Goal: Transaction & Acquisition: Purchase product/service

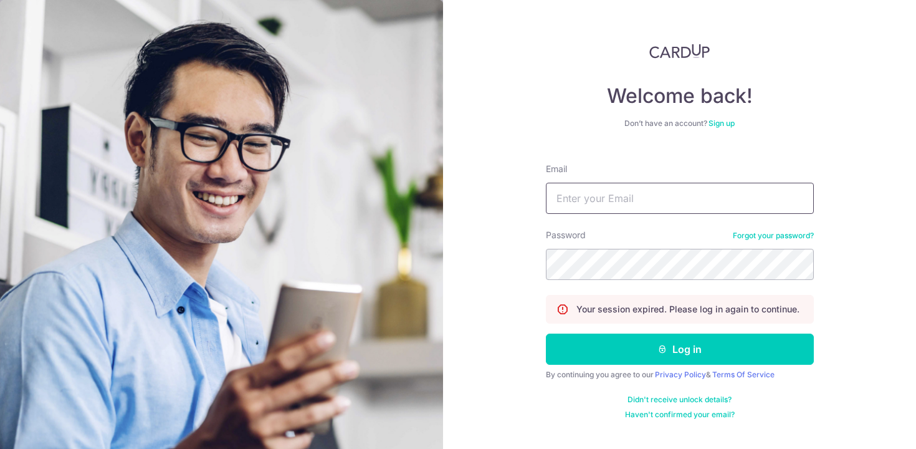
click at [596, 199] on input "Email" at bounding box center [680, 198] width 268 height 31
type input "xiaoke.qiao@gmail.com"
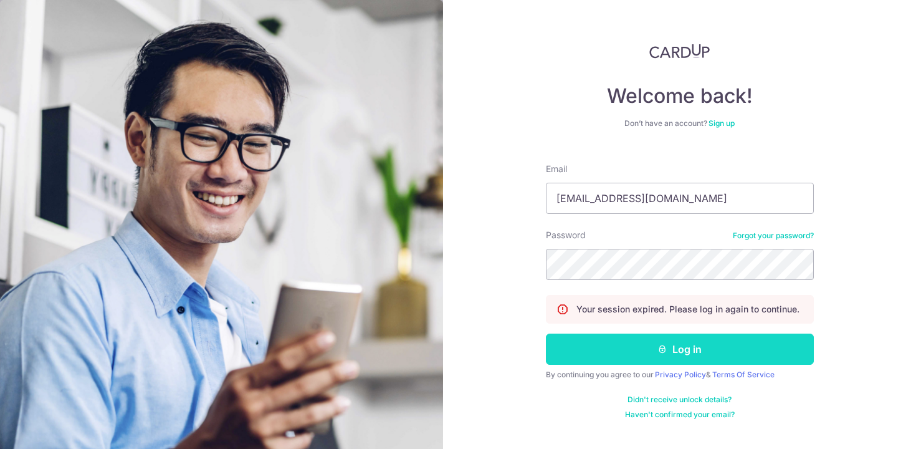
click at [678, 340] on button "Log in" at bounding box center [680, 348] width 268 height 31
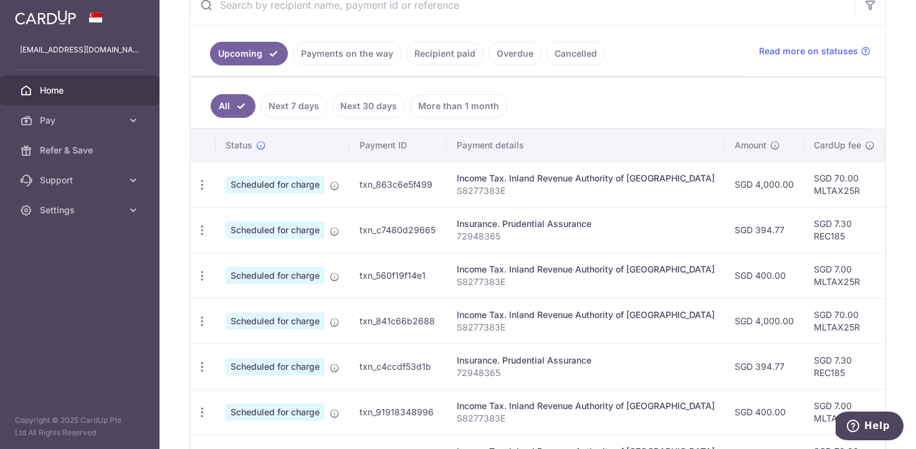
scroll to position [236, 0]
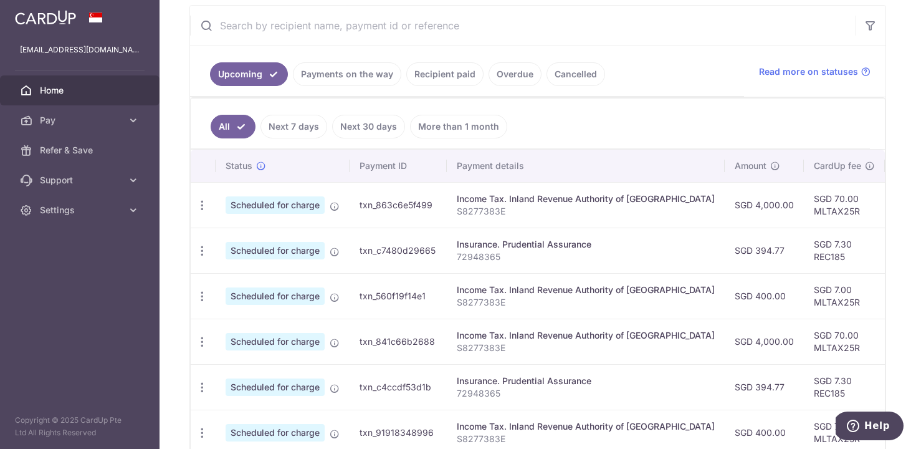
click at [398, 209] on td "txn_863c6e5f499" at bounding box center [398, 204] width 97 height 45
click at [133, 118] on icon at bounding box center [133, 120] width 12 height 12
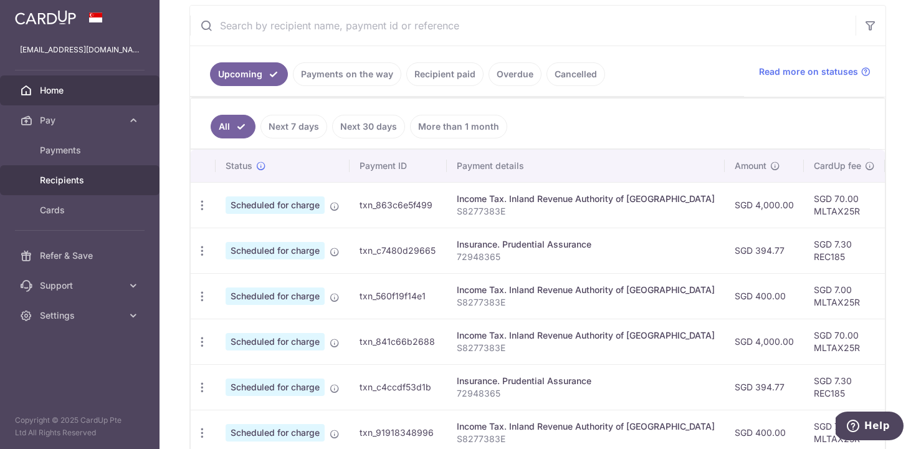
click at [95, 172] on link "Recipients" at bounding box center [80, 180] width 160 height 30
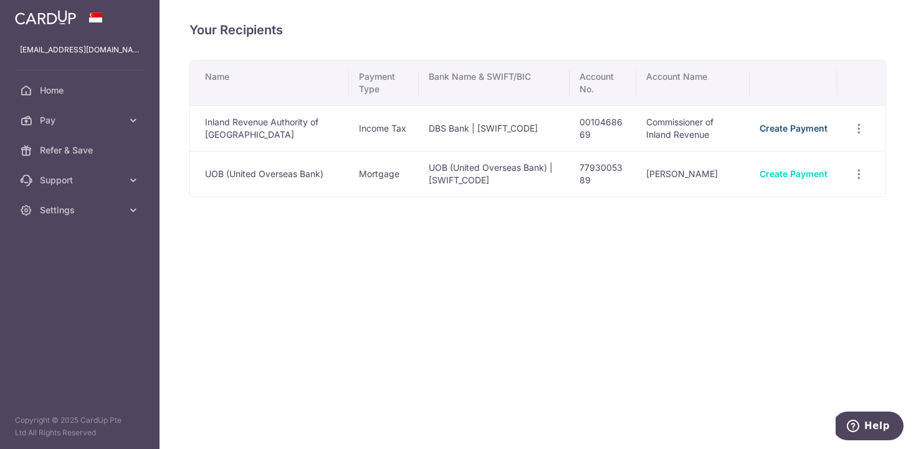
click at [811, 128] on link "Create Payment" at bounding box center [794, 128] width 68 height 11
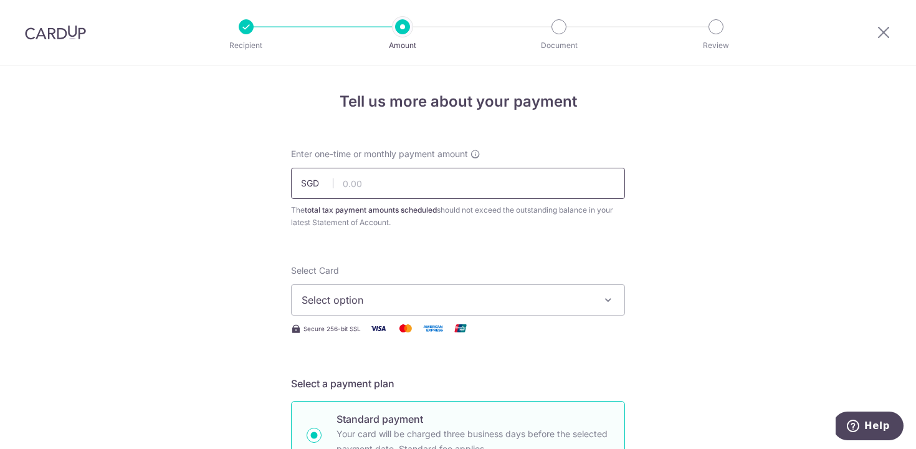
click at [439, 184] on input "text" at bounding box center [458, 183] width 334 height 31
click at [384, 189] on input "text" at bounding box center [458, 183] width 334 height 31
paste input "VTAX25R"
type input "VTAX25R"
click at [361, 186] on input "text" at bounding box center [458, 183] width 334 height 31
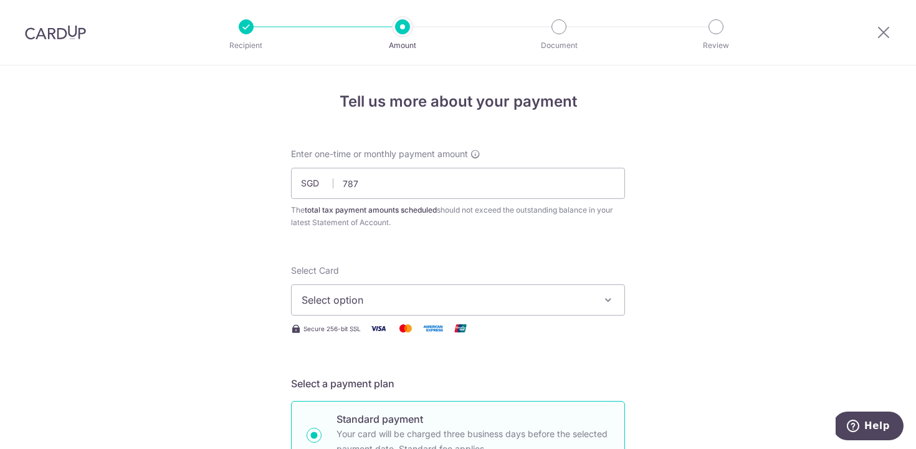
type input "787.00"
click at [516, 215] on div "The total tax payment amounts scheduled should not exceed the outstanding balan…" at bounding box center [458, 216] width 334 height 25
click at [484, 305] on span "Select option" at bounding box center [447, 299] width 290 height 15
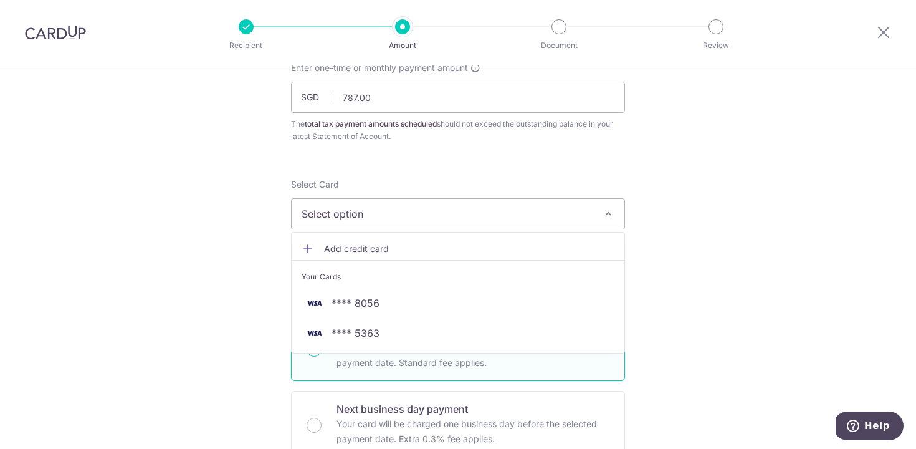
scroll to position [101, 0]
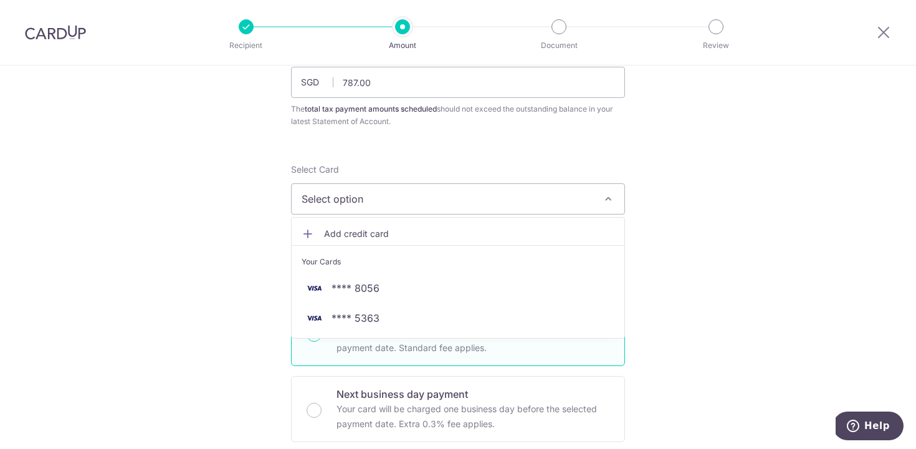
click at [393, 232] on span "Add credit card" at bounding box center [469, 233] width 290 height 12
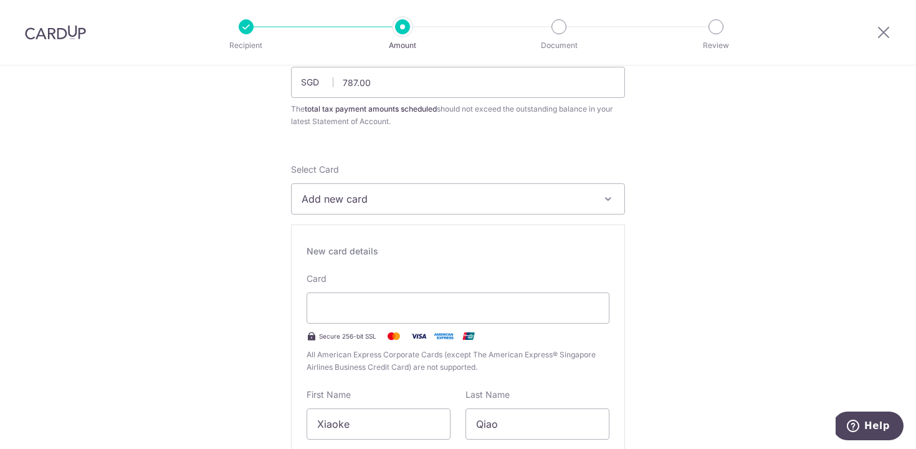
click at [424, 265] on div "New card details Card Secure 256-bit SSL All American Express Corporate Cards (…" at bounding box center [458, 403] width 334 height 358
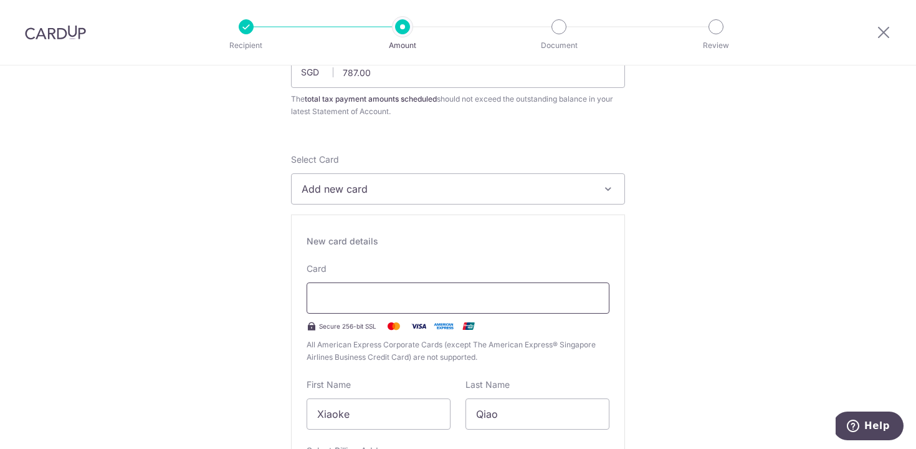
scroll to position [112, 0]
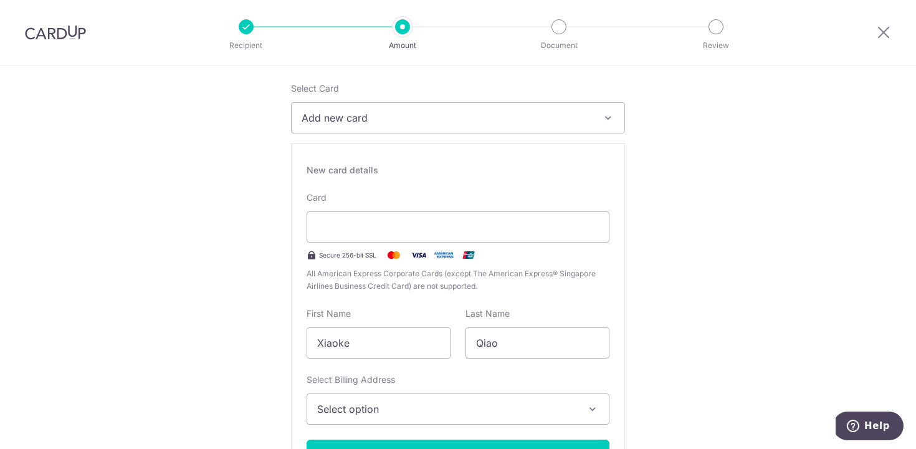
scroll to position [249, 0]
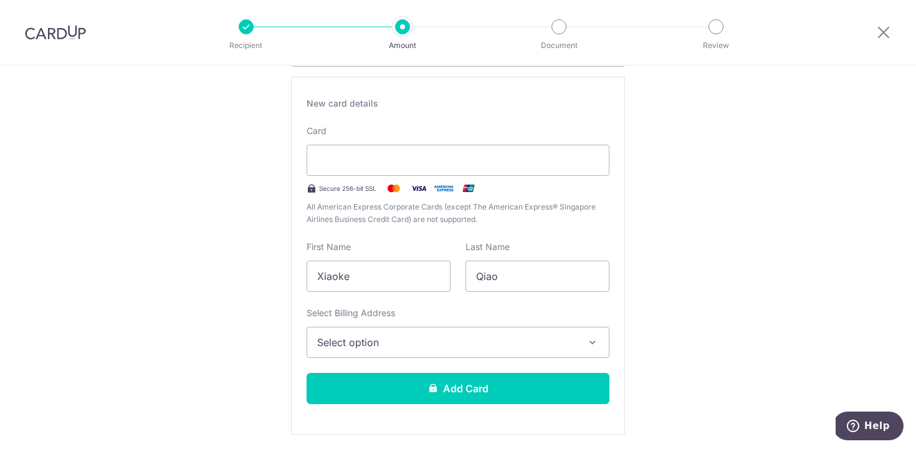
click at [405, 341] on span "Select option" at bounding box center [446, 342] width 259 height 15
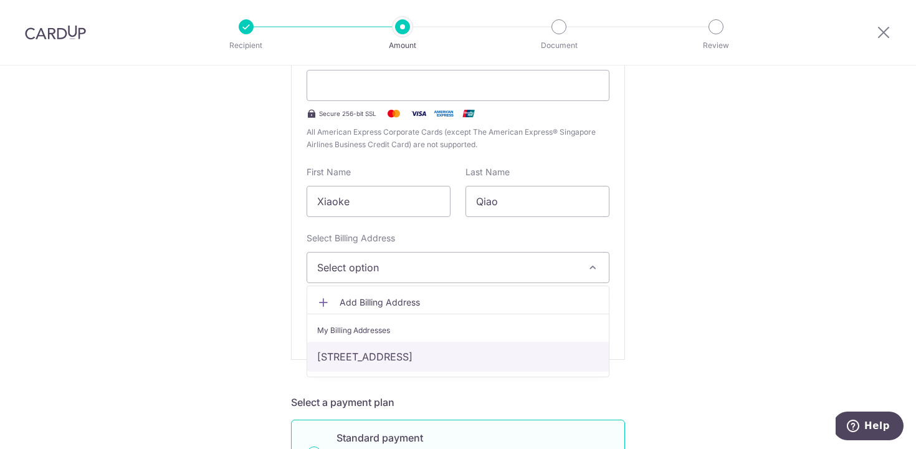
scroll to position [325, 0]
click at [416, 355] on link "Blk 7, #09-19, Leedon Heights, Singapore, Singapore-267953" at bounding box center [458, 355] width 302 height 30
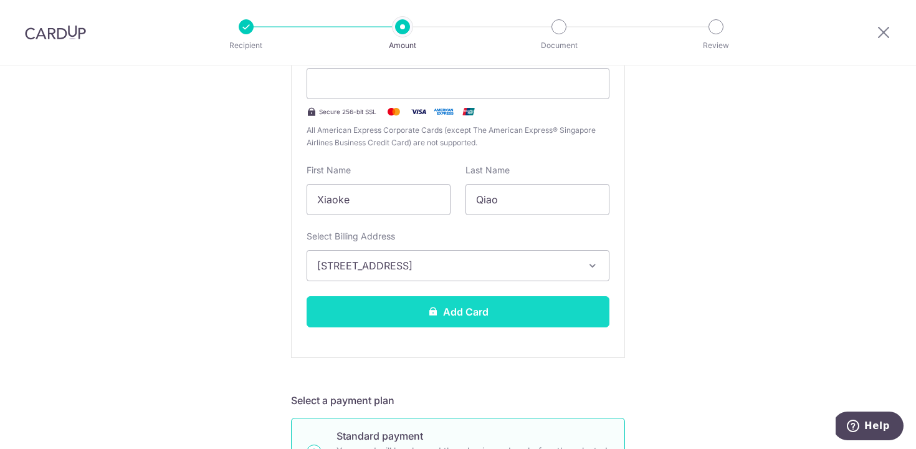
click at [541, 310] on button "Add Card" at bounding box center [458, 311] width 303 height 31
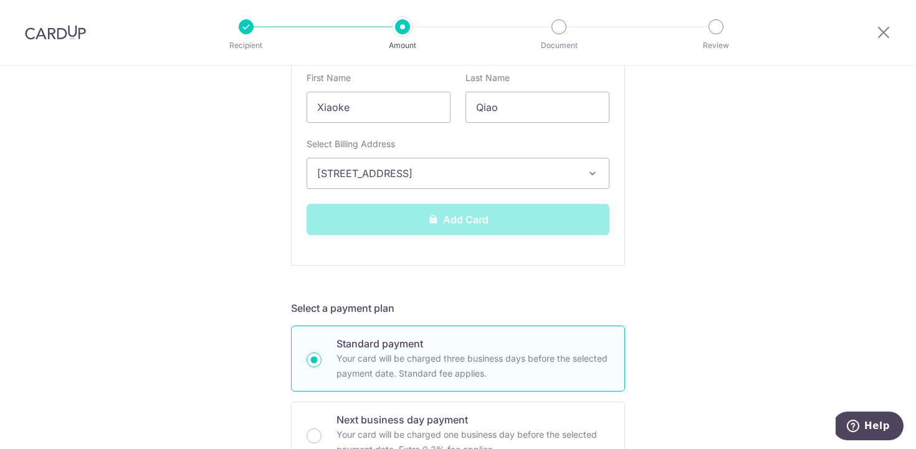
scroll to position [418, 0]
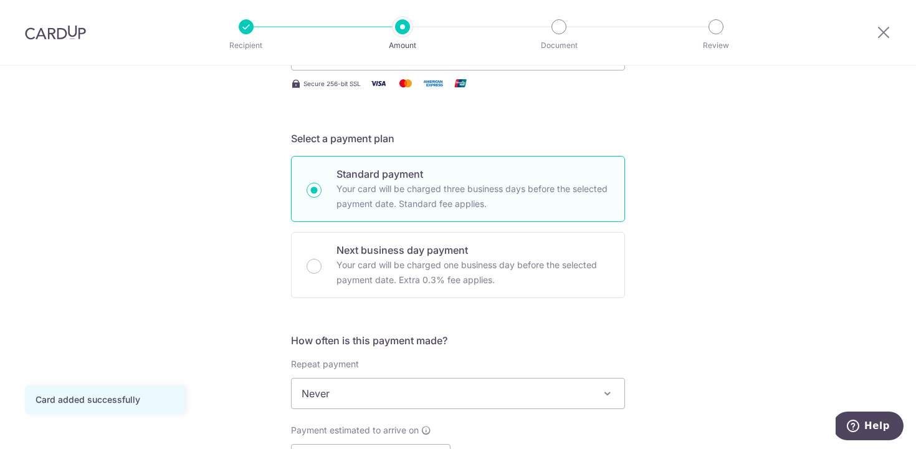
scroll to position [335, 0]
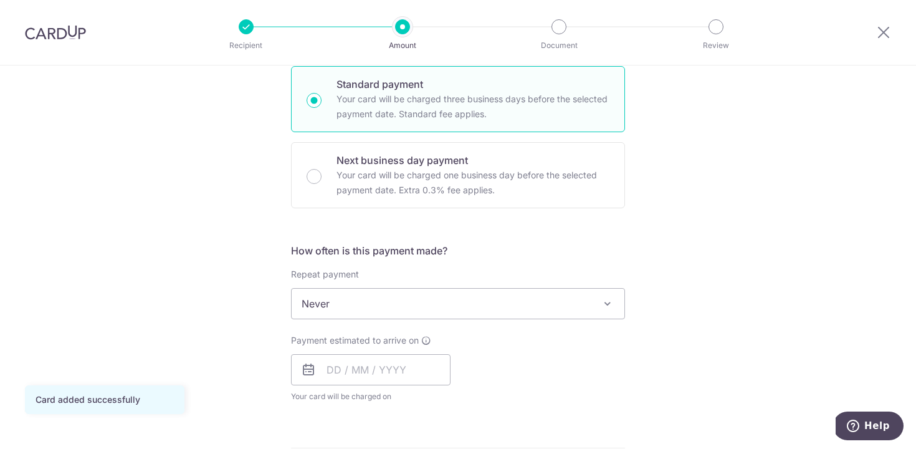
click at [525, 305] on span "Never" at bounding box center [458, 304] width 333 height 30
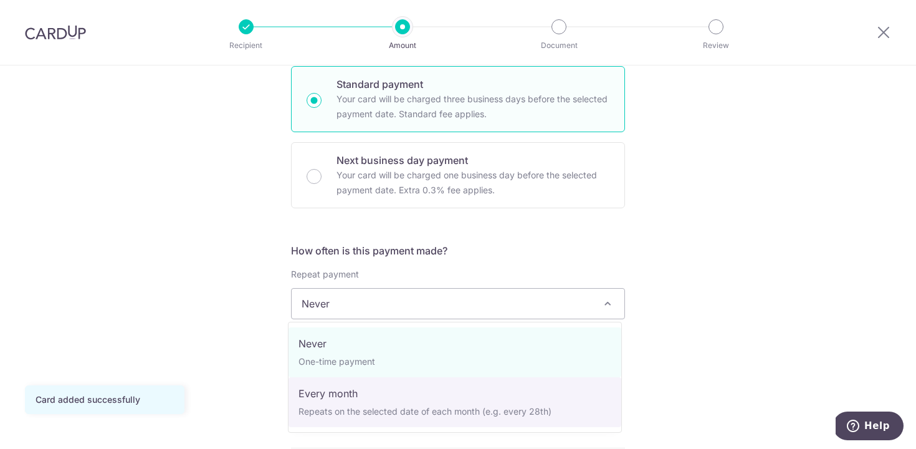
select select "3"
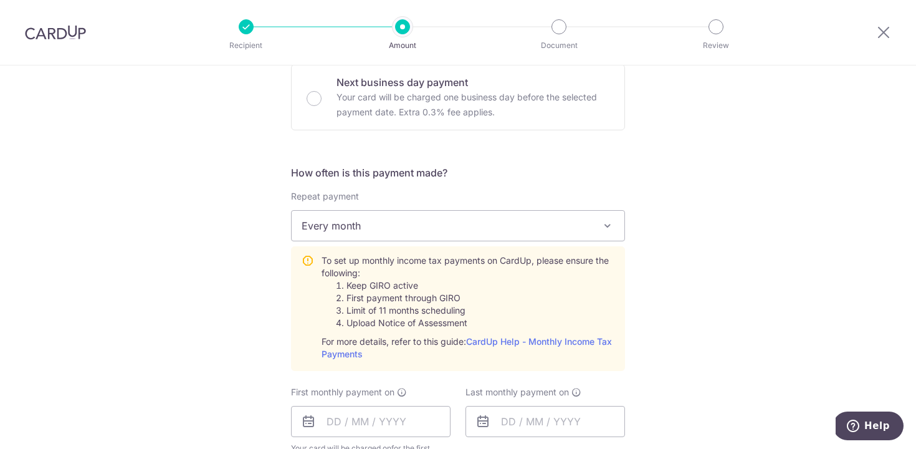
scroll to position [477, 0]
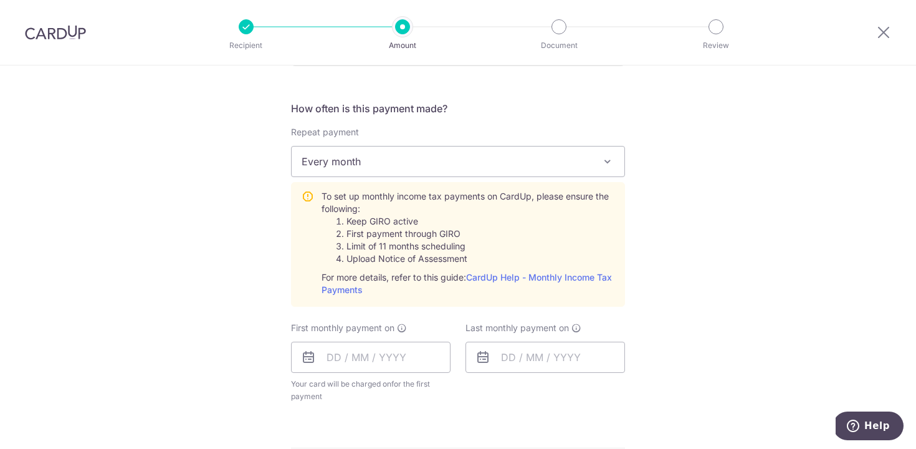
click at [432, 252] on li "Upload Notice of Assessment" at bounding box center [480, 258] width 268 height 12
drag, startPoint x: 469, startPoint y: 257, endPoint x: 352, endPoint y: 256, distance: 116.5
click at [362, 256] on li "Upload Notice of Assessment" at bounding box center [480, 258] width 268 height 12
click at [369, 368] on input "text" at bounding box center [371, 356] width 160 height 31
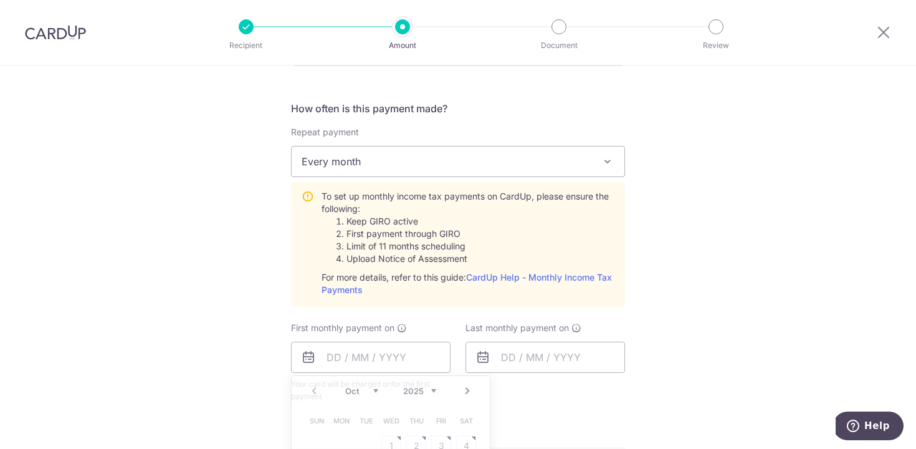
click at [416, 331] on div "First monthly payment on Prev Next Oct Nov Dec 2025 2026 Sun Mon Tue Wed Thu Fr…" at bounding box center [371, 362] width 160 height 81
click at [387, 354] on input "text" at bounding box center [371, 356] width 160 height 31
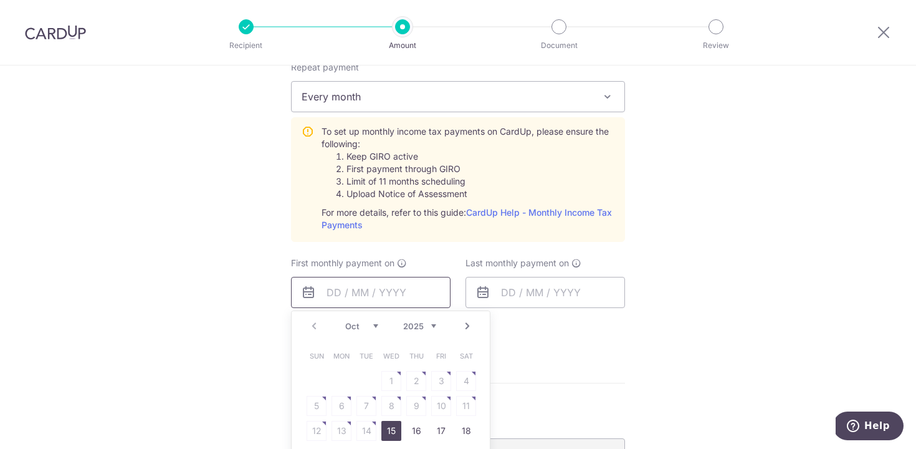
scroll to position [622, 0]
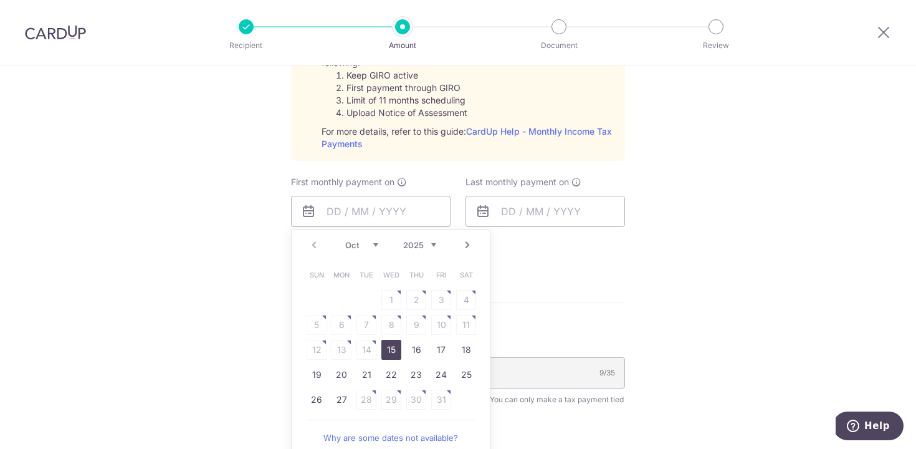
click at [389, 353] on link "15" at bounding box center [391, 350] width 20 height 20
type input "[DATE]"
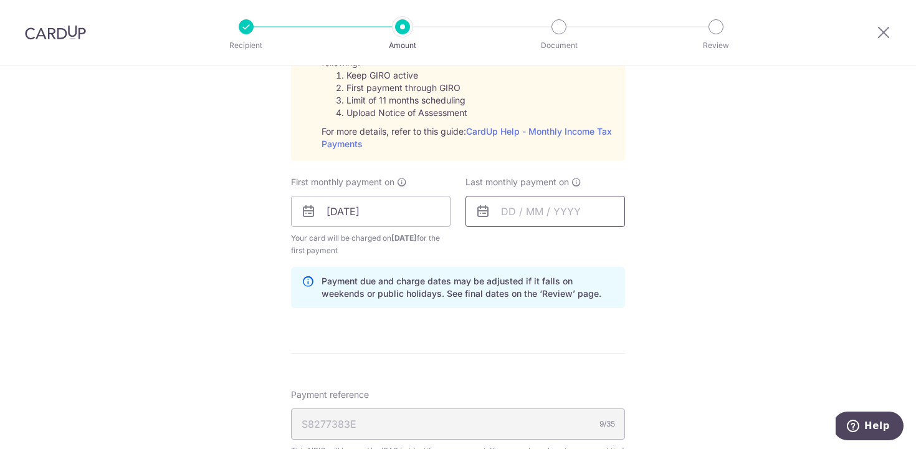
click at [545, 213] on input "text" at bounding box center [545, 211] width 160 height 31
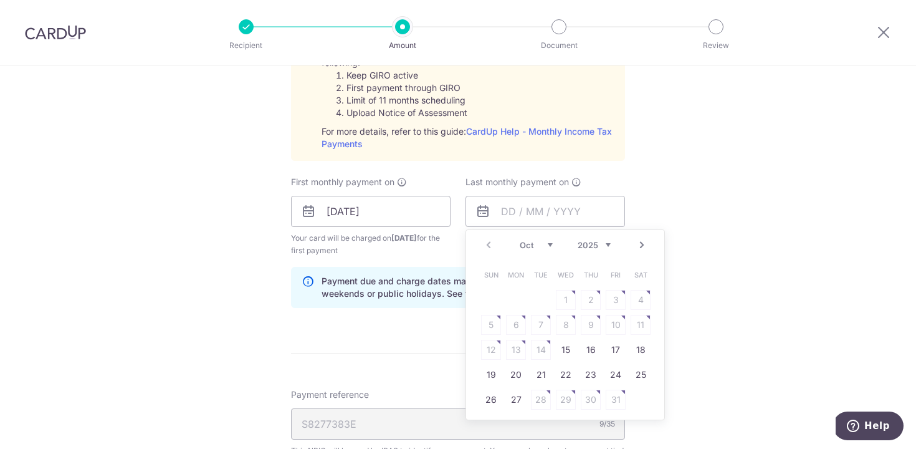
click at [636, 242] on link "Next" at bounding box center [641, 244] width 15 height 15
click at [637, 243] on link "Next" at bounding box center [641, 244] width 15 height 15
click at [583, 376] on link "25" at bounding box center [591, 375] width 20 height 20
type input "[DATE]"
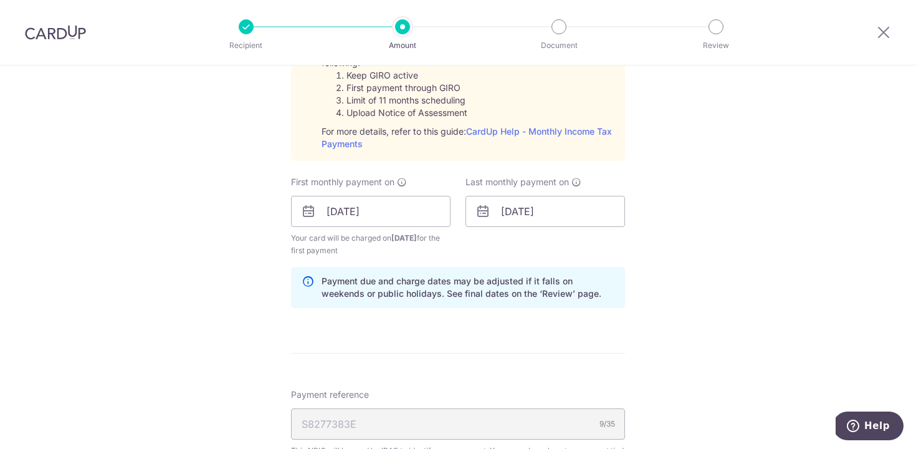
click at [651, 320] on div "Tell us more about your payment Enter one-time or monthly payment amount SGD 78…" at bounding box center [458, 118] width 916 height 1350
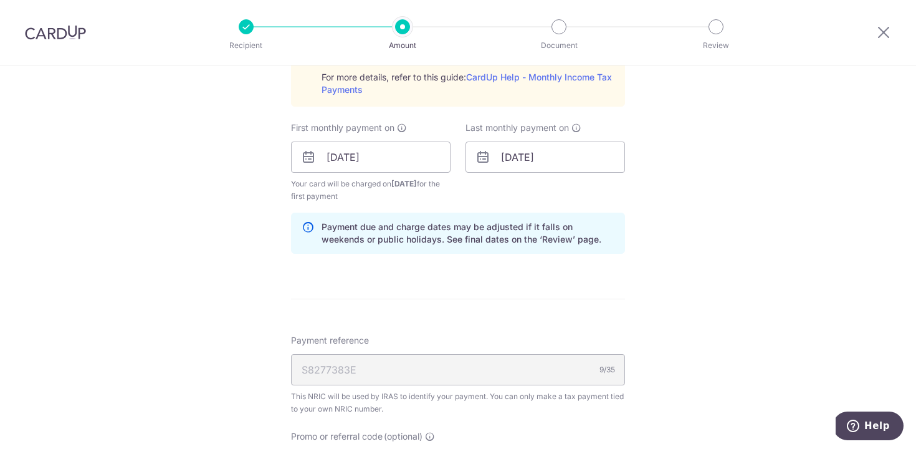
scroll to position [844, 0]
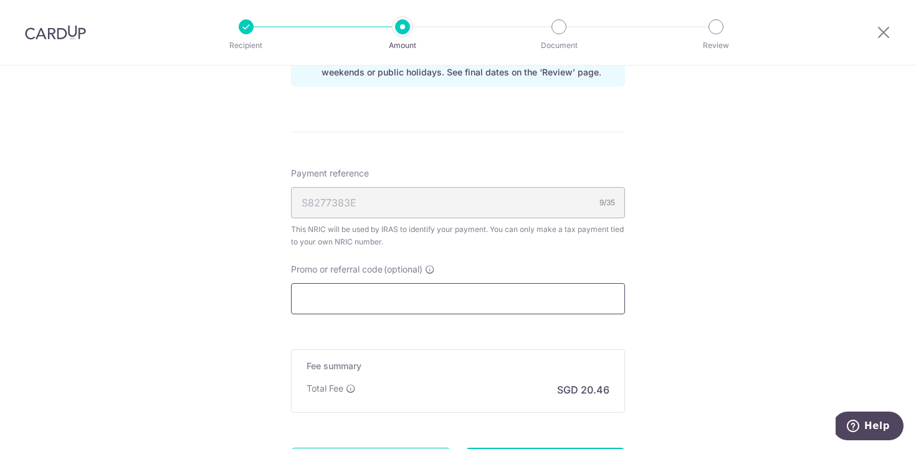
click at [467, 303] on input "Promo or referral code (optional)" at bounding box center [458, 298] width 334 height 31
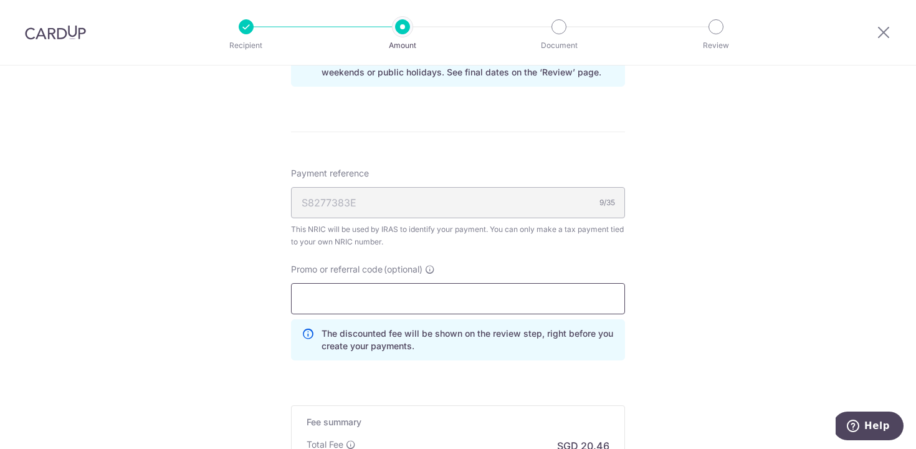
drag, startPoint x: 344, startPoint y: 301, endPoint x: 252, endPoint y: 302, distance: 92.2
paste input "VTAX25R"
type input "VTAX25R"
click at [466, 343] on p "The discounted fee will be shown on the review step, right before you create yo…" at bounding box center [468, 339] width 293 height 25
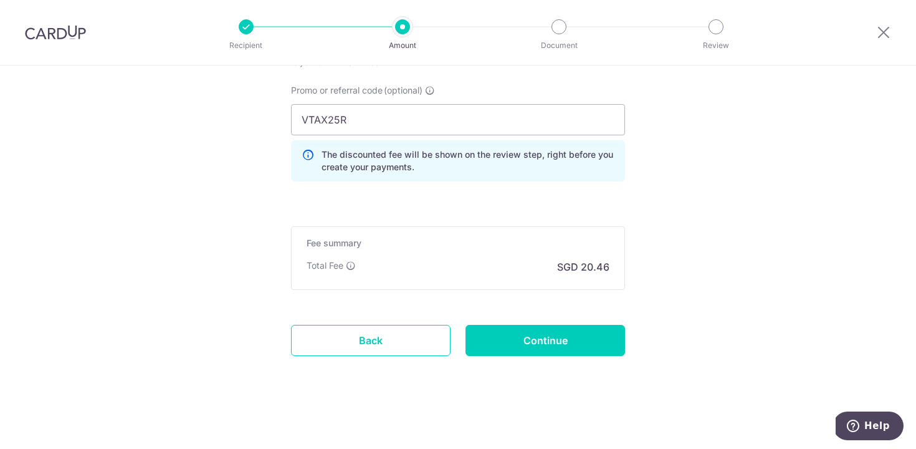
scroll to position [1023, 0]
click at [595, 341] on input "Continue" at bounding box center [545, 339] width 160 height 31
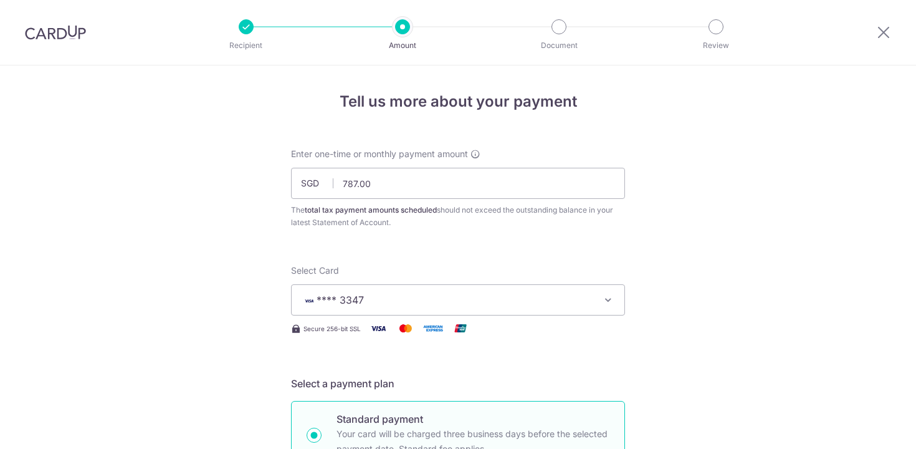
scroll to position [847, 0]
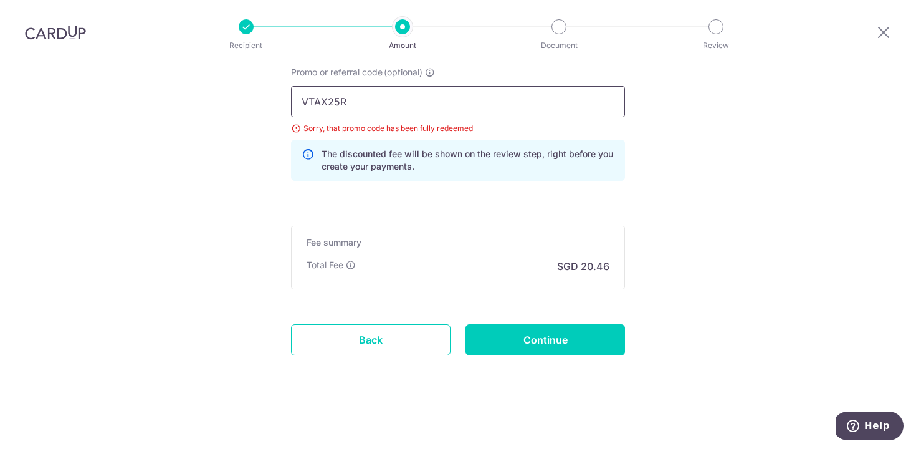
click at [367, 103] on input "VTAX25R" at bounding box center [458, 101] width 334 height 31
drag, startPoint x: 328, startPoint y: 100, endPoint x: 213, endPoint y: 92, distance: 114.9
paste input "REC185"
type input "REC185"
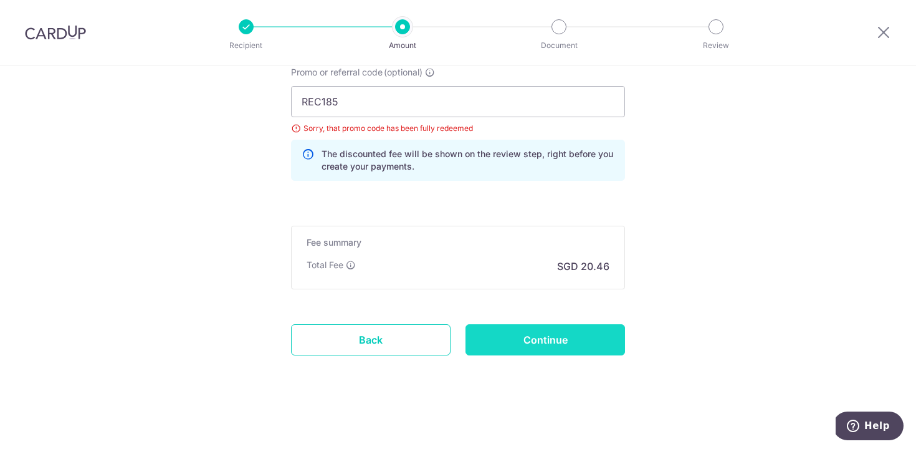
click at [596, 338] on input "Continue" at bounding box center [545, 339] width 160 height 31
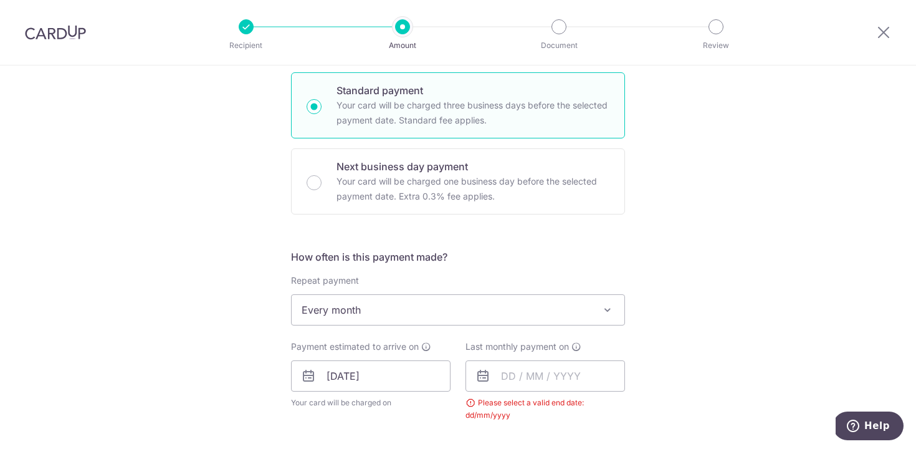
scroll to position [490, 0]
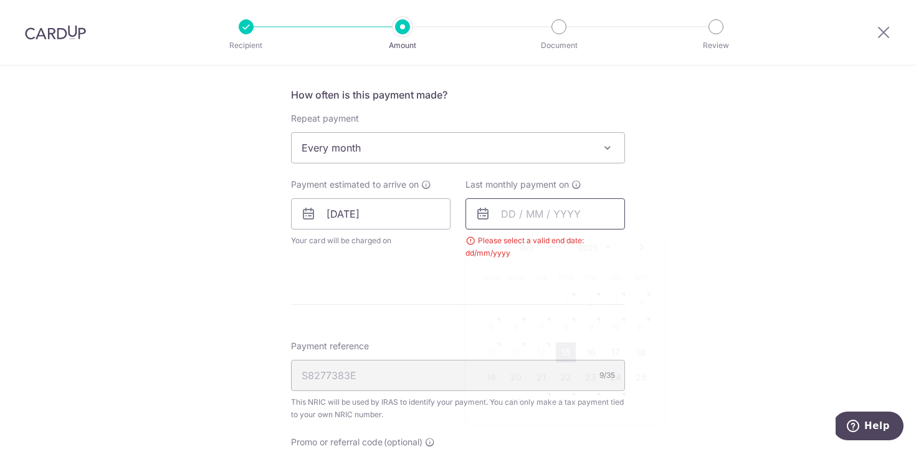
click at [544, 214] on input "text" at bounding box center [545, 213] width 160 height 31
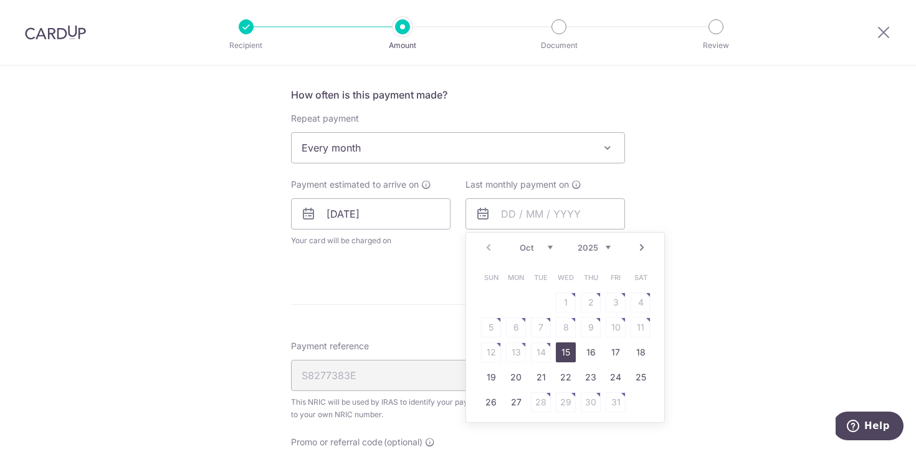
click at [639, 250] on link "Next" at bounding box center [641, 247] width 15 height 15
click at [639, 246] on link "Next" at bounding box center [641, 247] width 15 height 15
click at [591, 375] on link "25" at bounding box center [591, 377] width 20 height 20
type input "[DATE]"
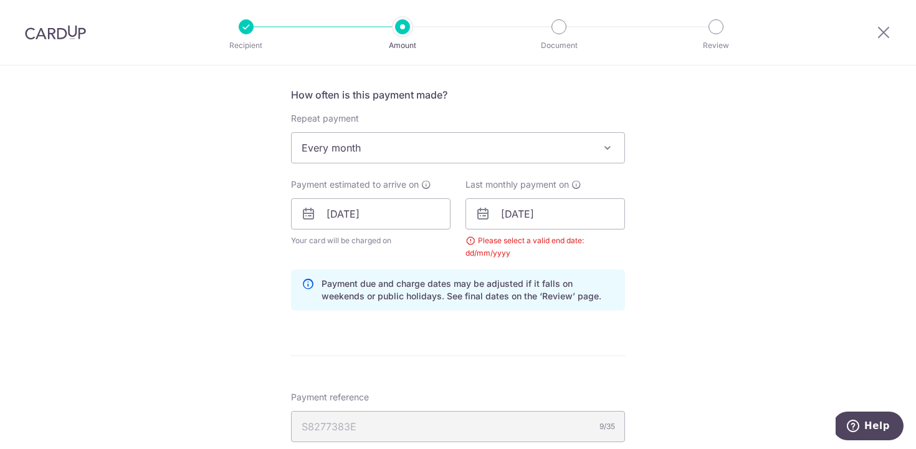
click at [753, 284] on div "Tell us more about your payment Enter one-time or monthly payment amount SGD 78…" at bounding box center [458, 185] width 916 height 1221
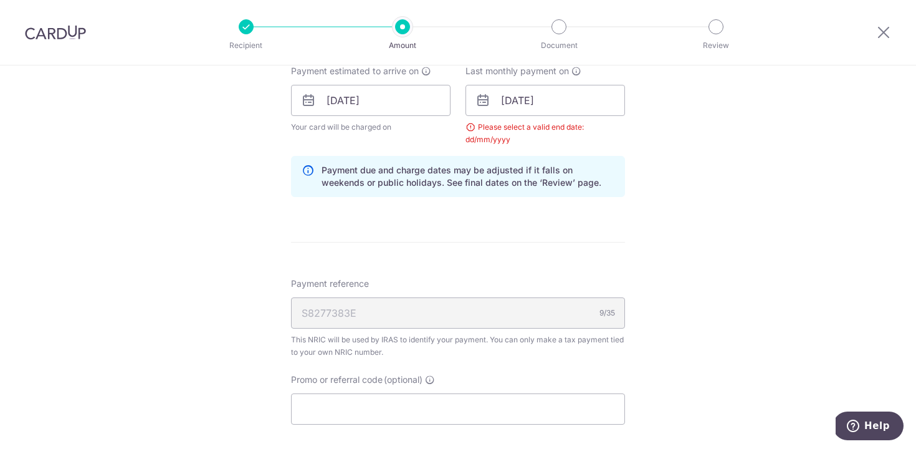
scroll to position [626, 0]
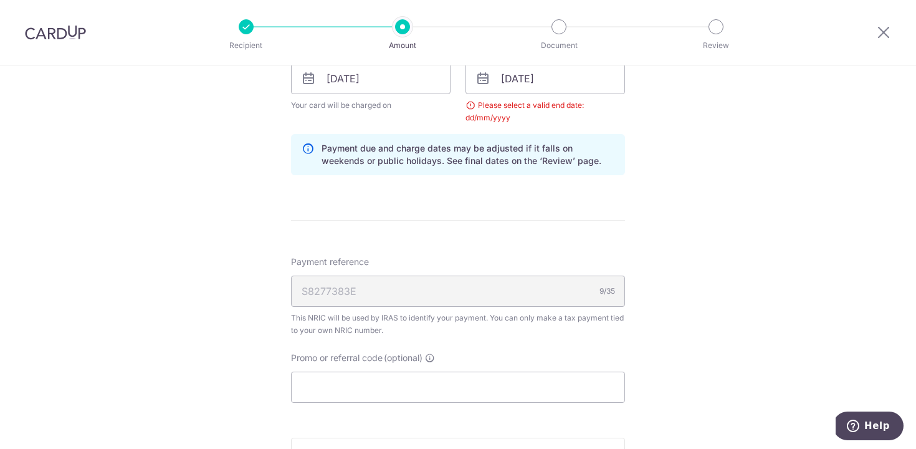
click at [548, 118] on div "Please select a valid end date: dd/mm/yyyy" at bounding box center [545, 111] width 160 height 25
click at [422, 388] on input "Promo or referral code (optional)" at bounding box center [458, 386] width 334 height 31
paste input "REC185"
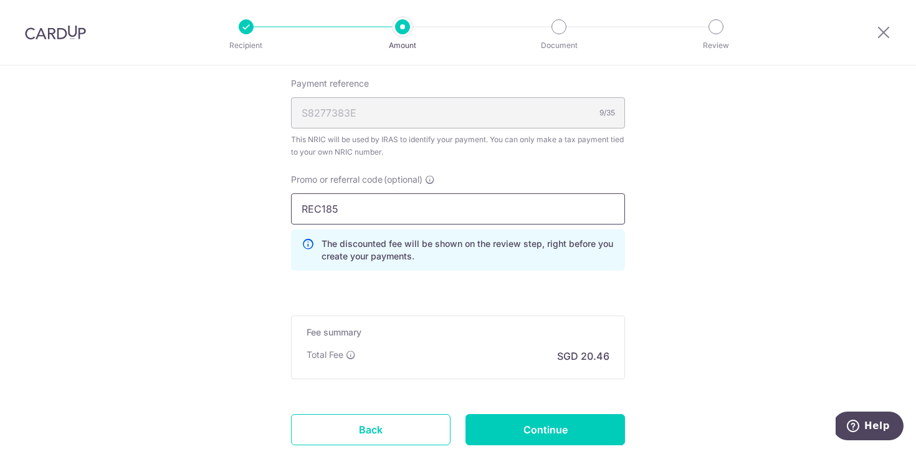
scroll to position [877, 0]
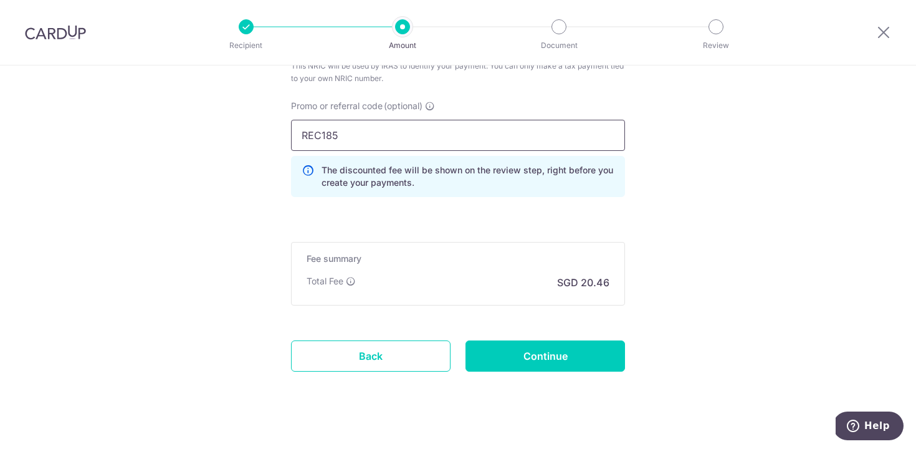
drag, startPoint x: 376, startPoint y: 131, endPoint x: 234, endPoint y: 106, distance: 144.2
paste input "VTAX25R"
type input "VTAX25R"
click at [589, 357] on input "Continue" at bounding box center [545, 355] width 160 height 31
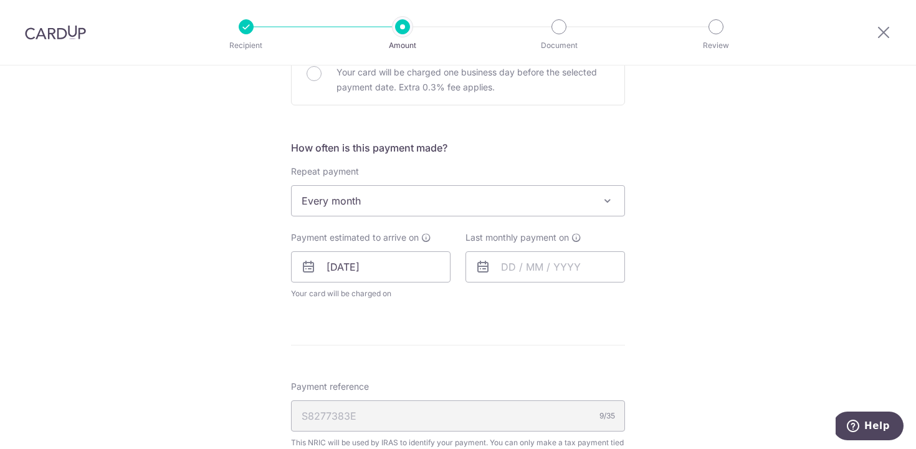
scroll to position [437, 0]
click at [519, 277] on input "text" at bounding box center [545, 267] width 160 height 31
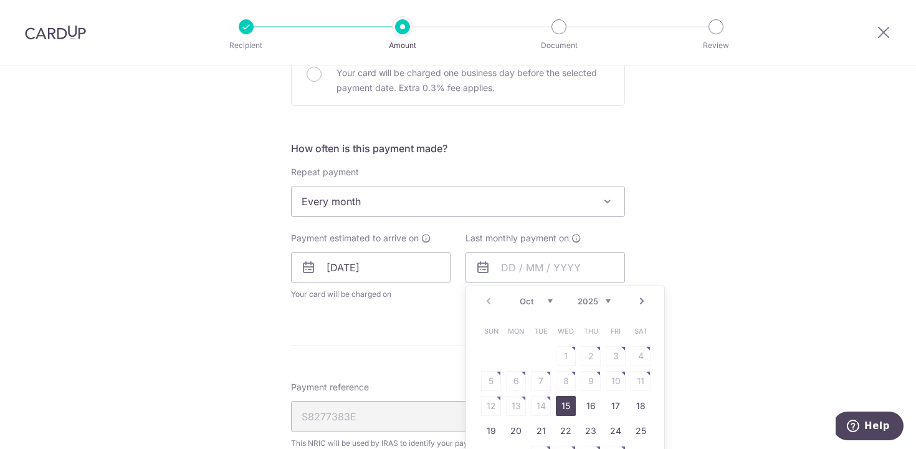
click at [642, 302] on link "Next" at bounding box center [641, 300] width 15 height 15
click at [641, 300] on link "Next" at bounding box center [641, 300] width 15 height 15
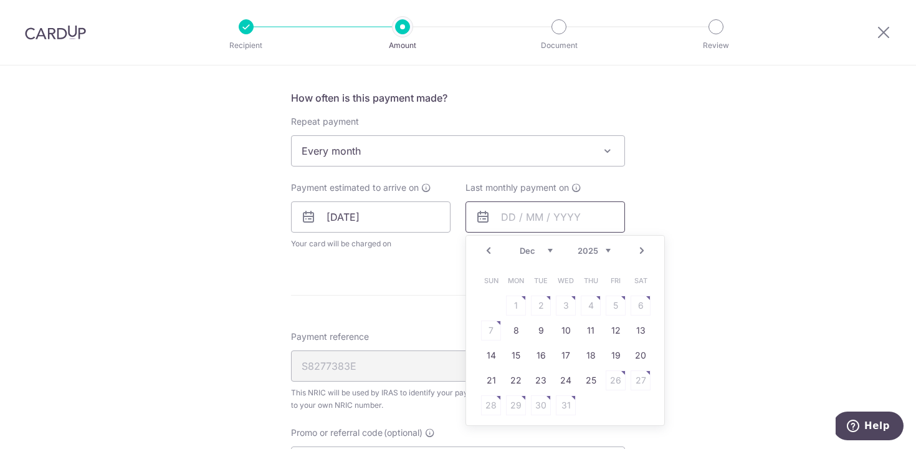
scroll to position [499, 0]
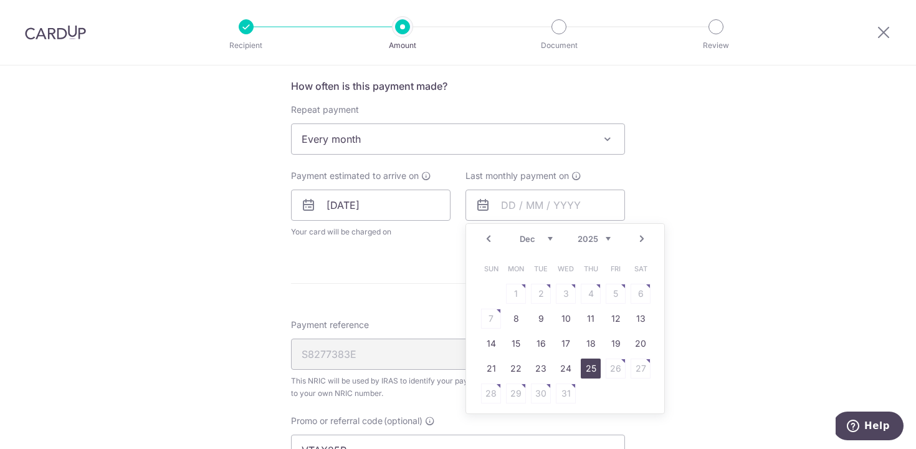
click at [591, 363] on link "25" at bounding box center [591, 368] width 20 height 20
type input "[DATE]"
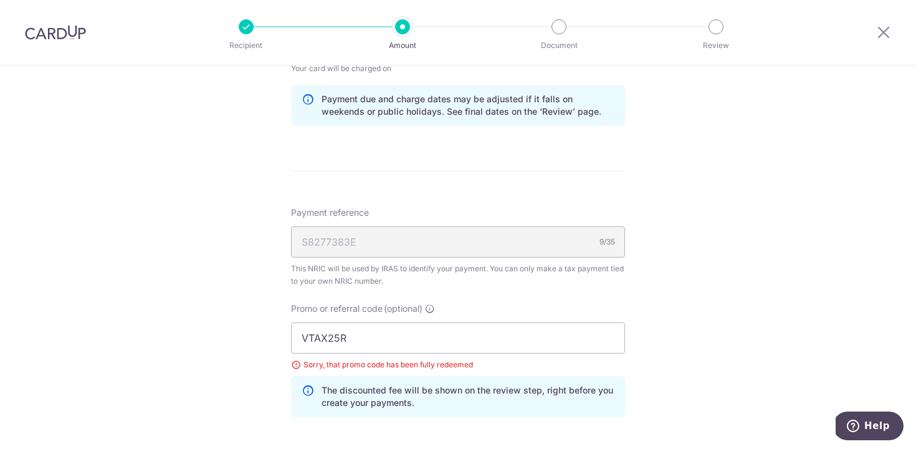
scroll to position [664, 0]
drag, startPoint x: 373, startPoint y: 337, endPoint x: 198, endPoint y: 322, distance: 176.4
click at [168, 313] on div "Tell us more about your payment Enter one-time or monthly payment amount SGD 78…" at bounding box center [458, 43] width 916 height 1282
paste input "REC185"
type input "REC185"
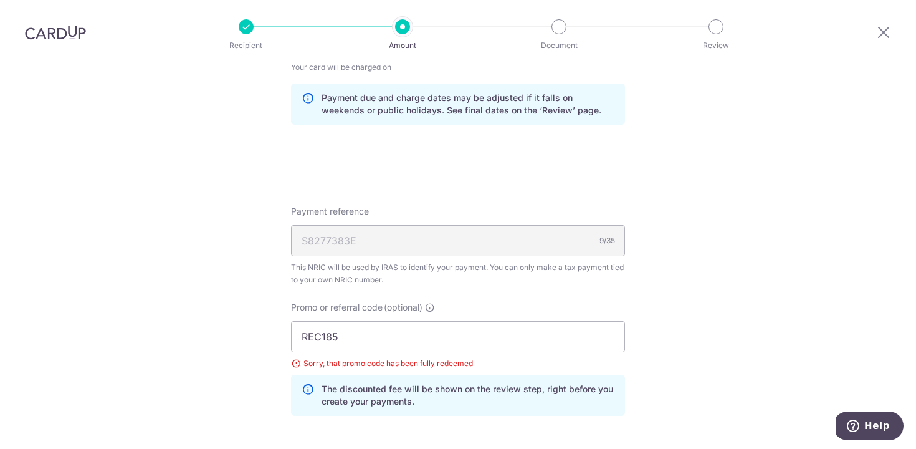
click at [533, 298] on div "Payment reference S8277383E 9/35 This NRIC will be used by IRAS to identify you…" at bounding box center [458, 315] width 334 height 221
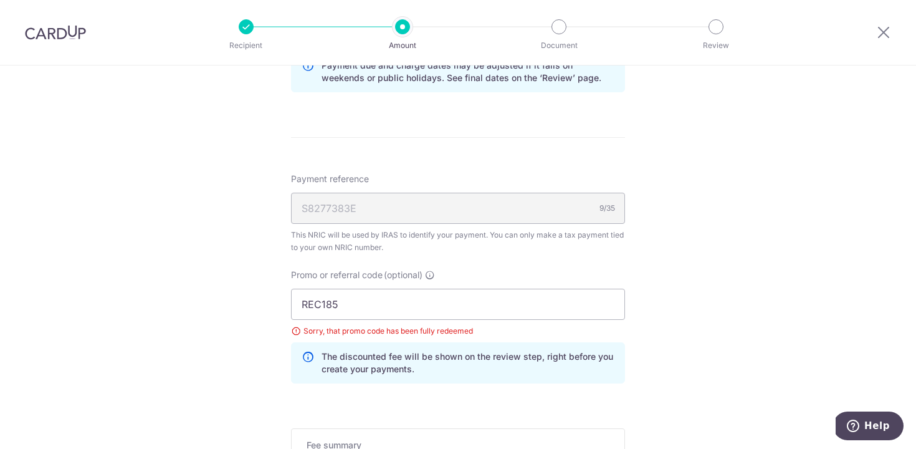
scroll to position [846, 0]
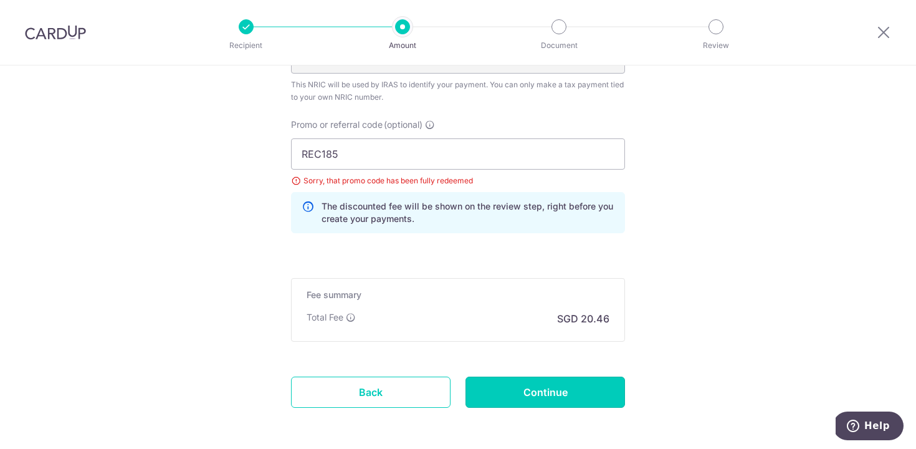
click at [569, 391] on input "Continue" at bounding box center [545, 391] width 160 height 31
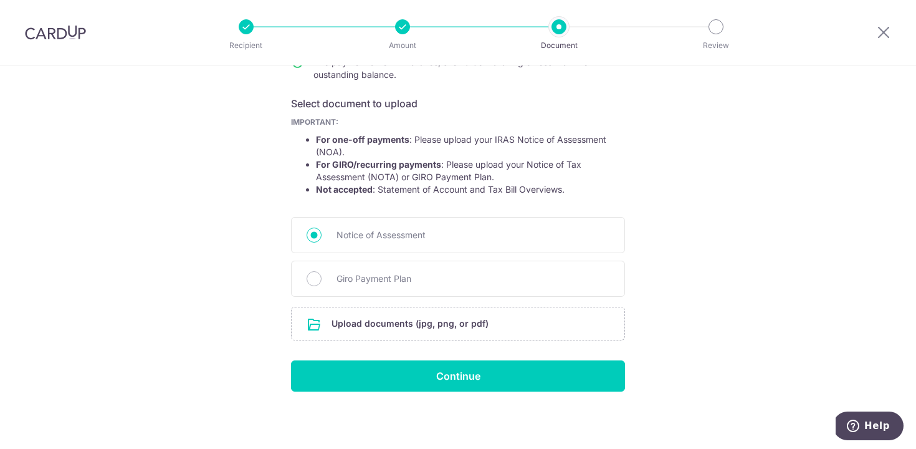
scroll to position [188, 0]
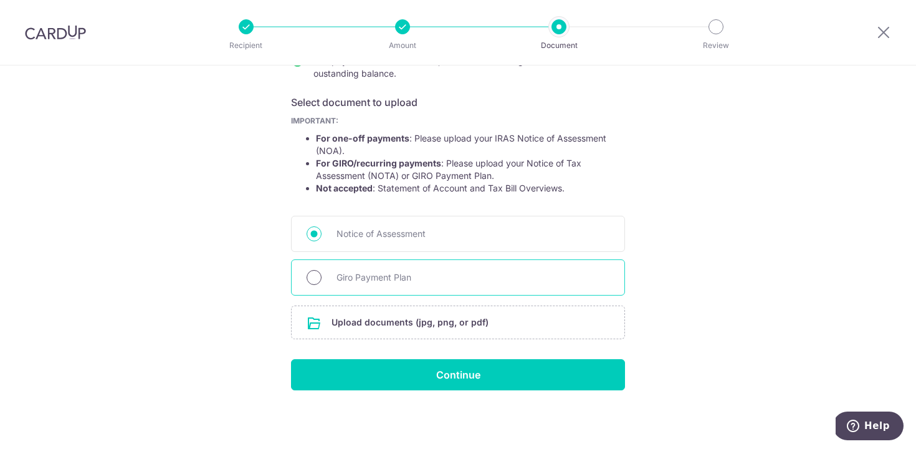
click at [307, 275] on input "Giro Payment Plan" at bounding box center [314, 277] width 15 height 15
radio input "true"
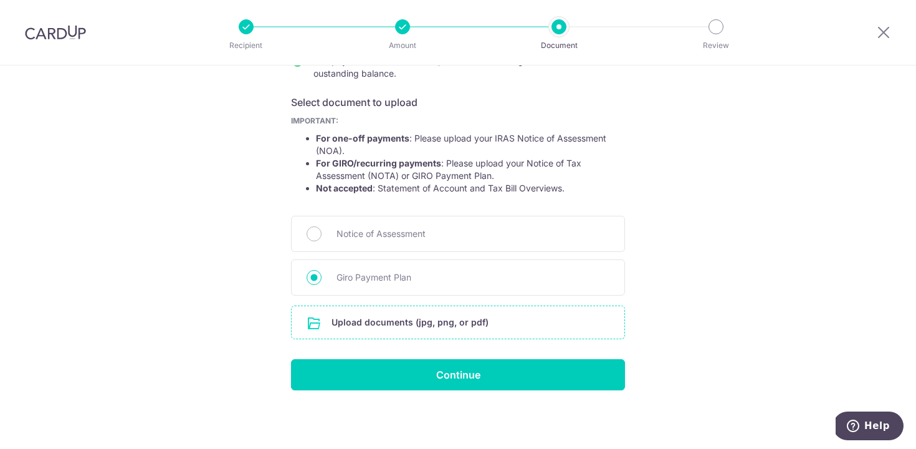
click at [498, 318] on input "file" at bounding box center [458, 322] width 333 height 32
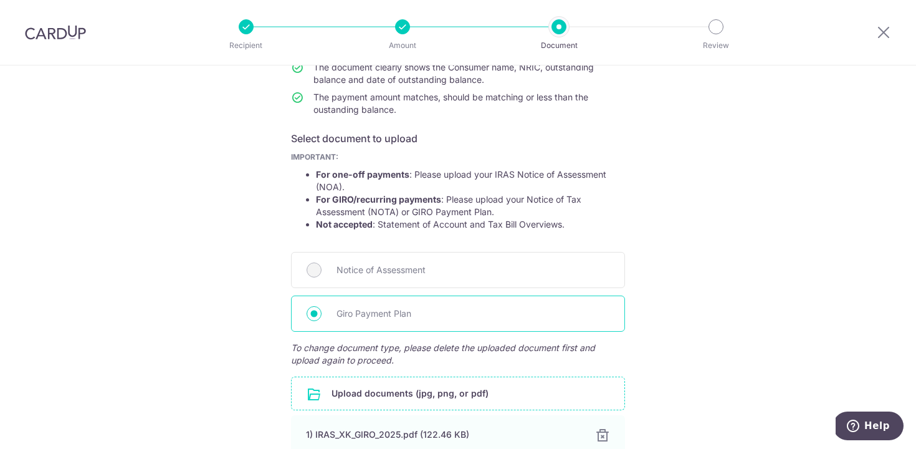
scroll to position [274, 0]
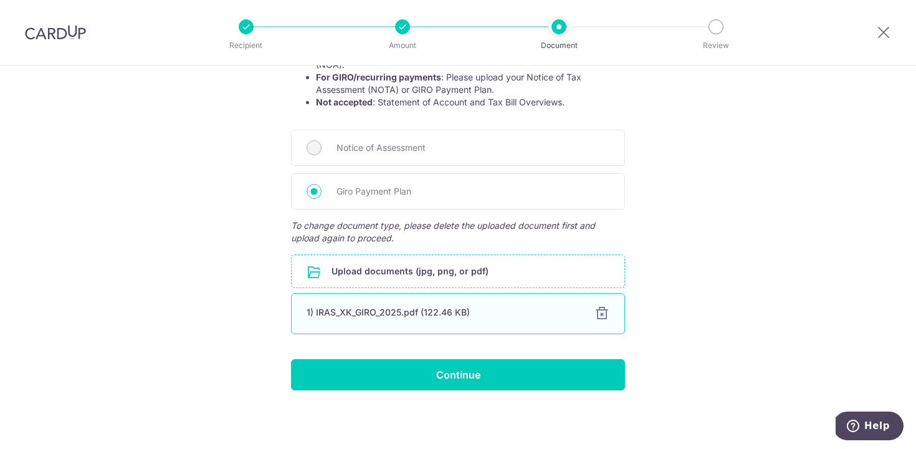
click at [599, 310] on div at bounding box center [601, 313] width 15 height 15
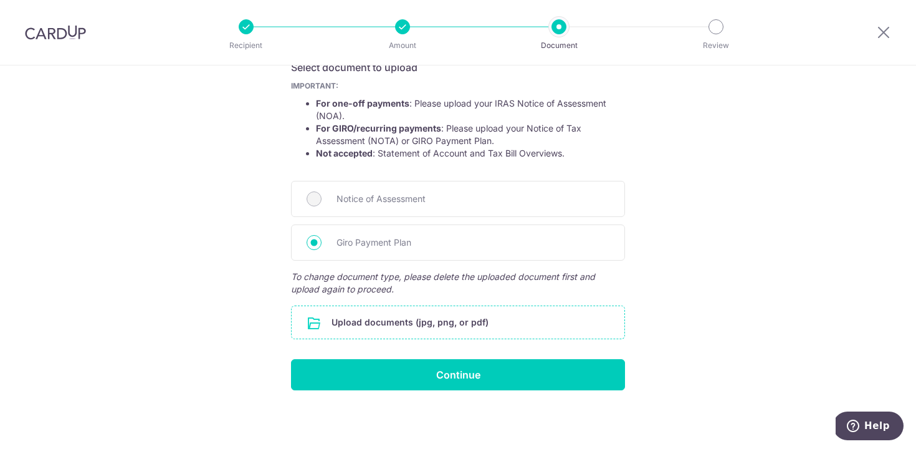
scroll to position [188, 0]
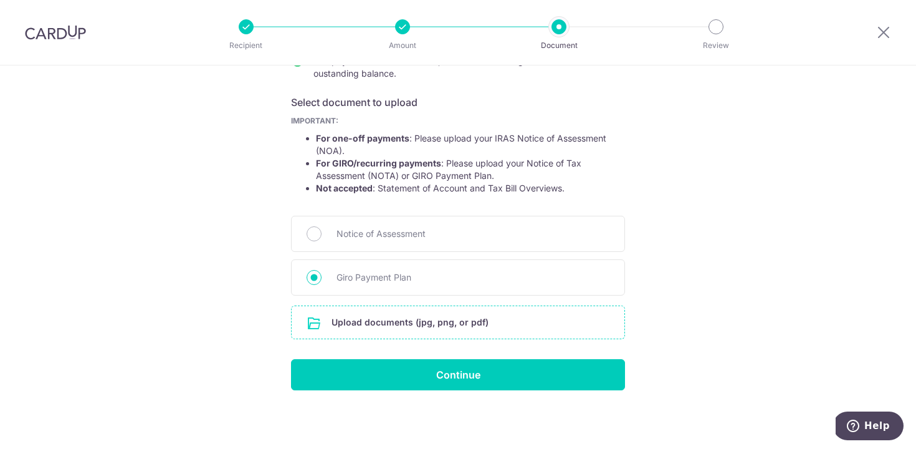
click at [479, 323] on input "file" at bounding box center [458, 322] width 333 height 32
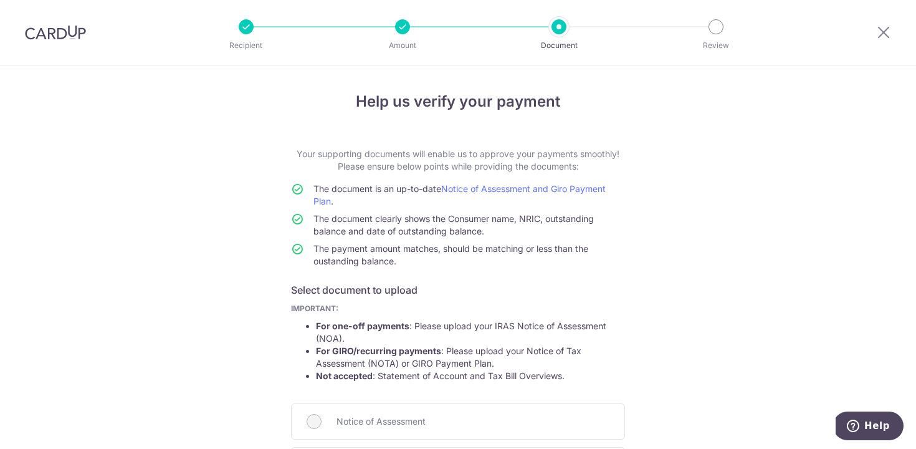
scroll to position [274, 0]
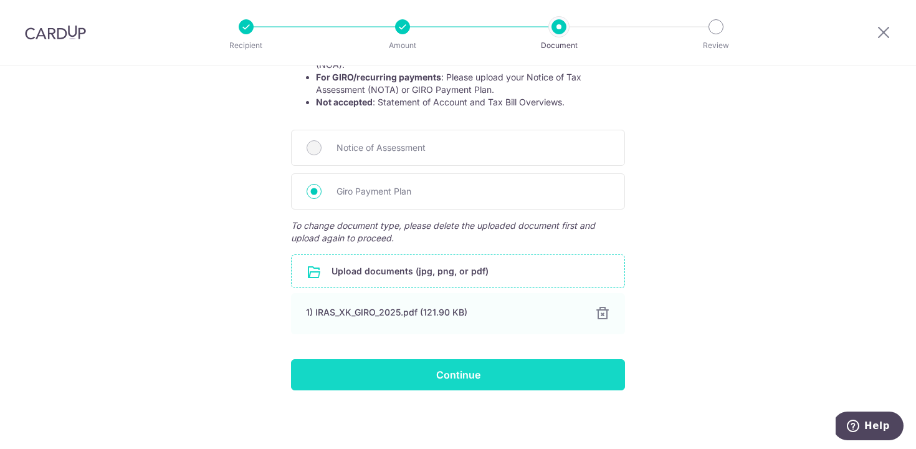
click at [527, 378] on input "Continue" at bounding box center [458, 374] width 334 height 31
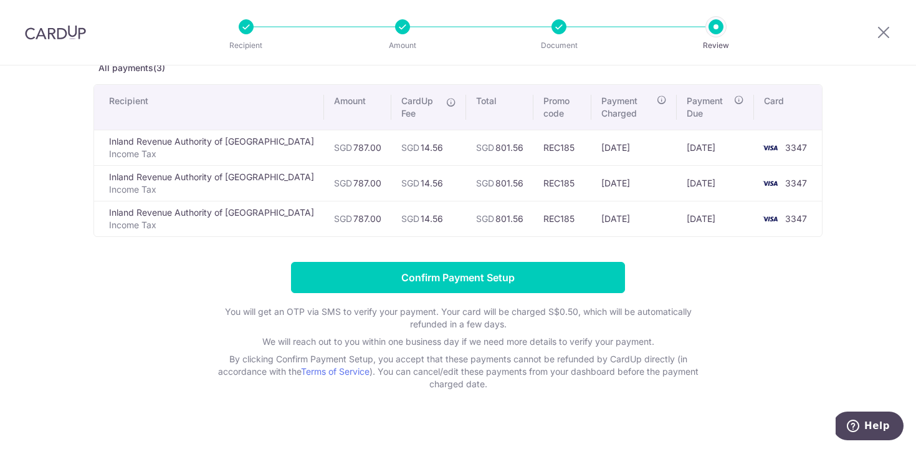
scroll to position [91, 0]
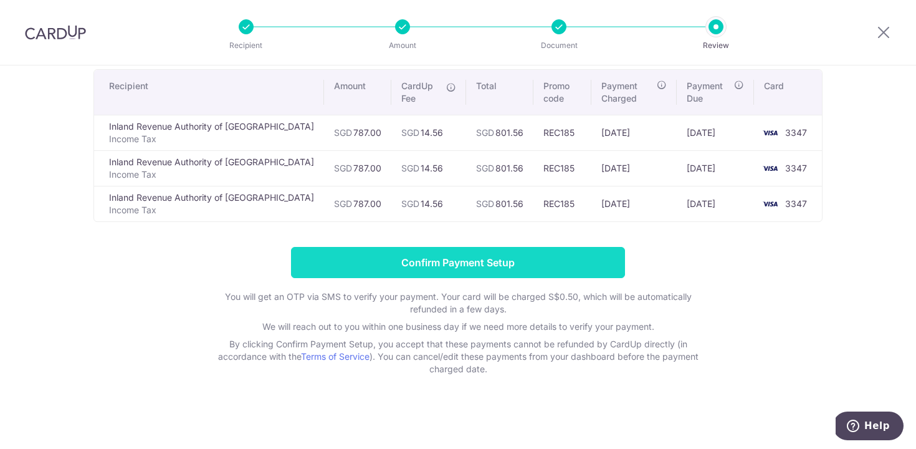
click at [555, 260] on input "Confirm Payment Setup" at bounding box center [458, 262] width 334 height 31
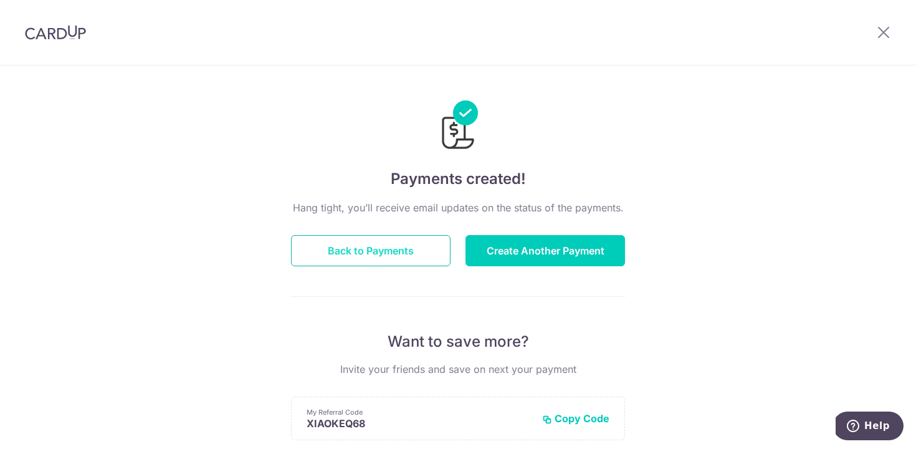
click at [391, 249] on button "Back to Payments" at bounding box center [371, 250] width 160 height 31
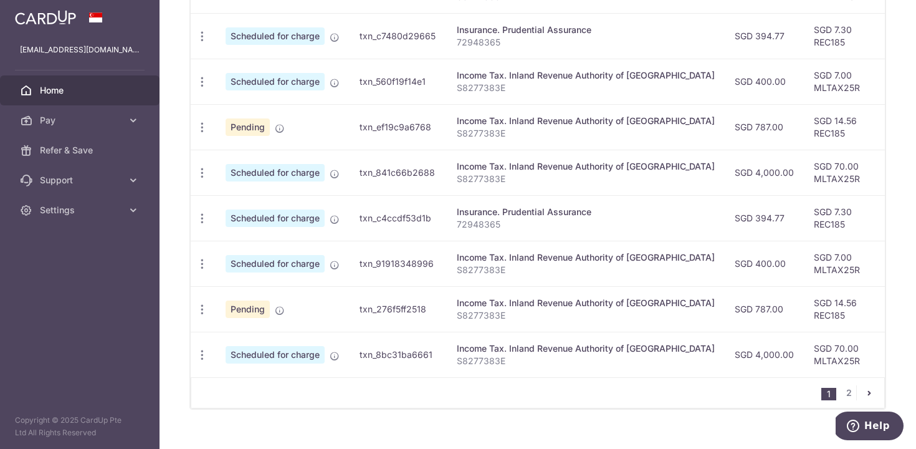
scroll to position [522, 0]
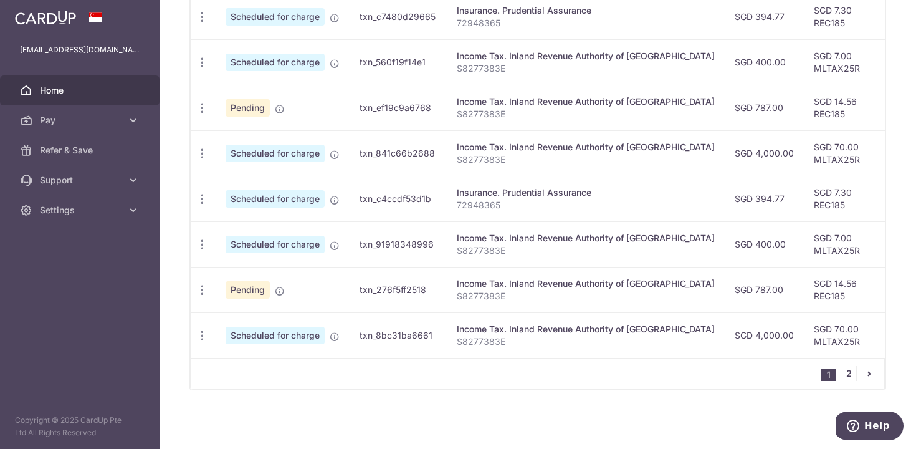
click at [841, 372] on link "2" at bounding box center [848, 373] width 15 height 15
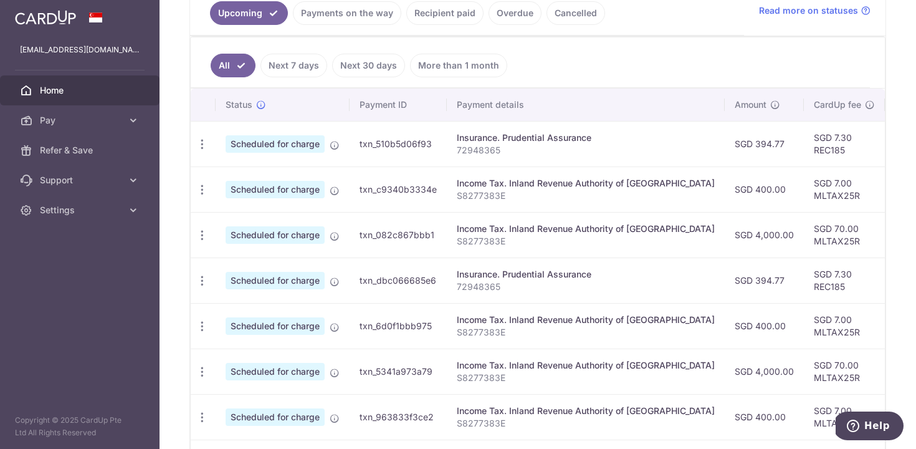
scroll to position [256, 0]
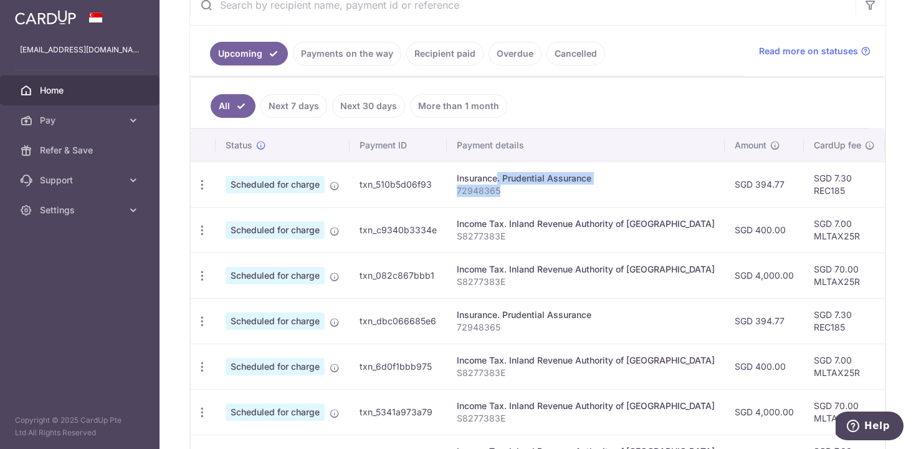
drag, startPoint x: 451, startPoint y: 179, endPoint x: 521, endPoint y: 202, distance: 73.3
click at [521, 202] on td "Insurance. Prudential Assurance 72948365" at bounding box center [586, 183] width 278 height 45
drag, startPoint x: 758, startPoint y: 236, endPoint x: 827, endPoint y: 238, distance: 69.2
click at [827, 238] on td "SGD 7.00 MLTAX25R" at bounding box center [844, 229] width 81 height 45
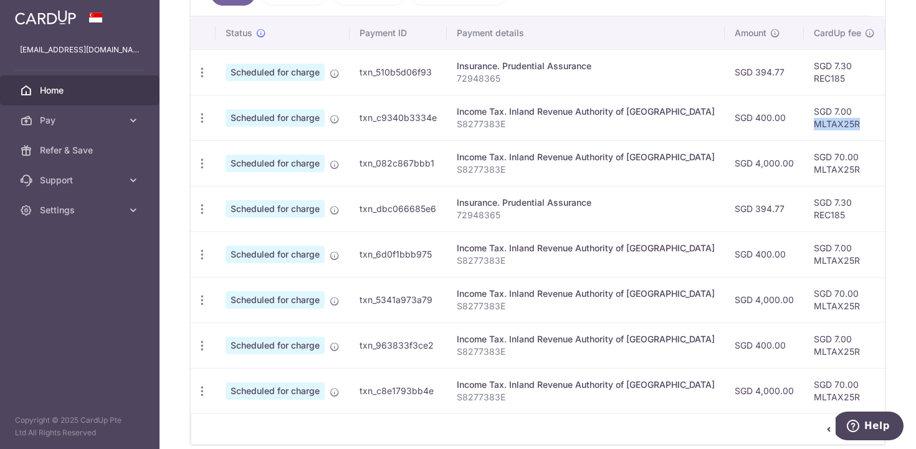
scroll to position [192, 0]
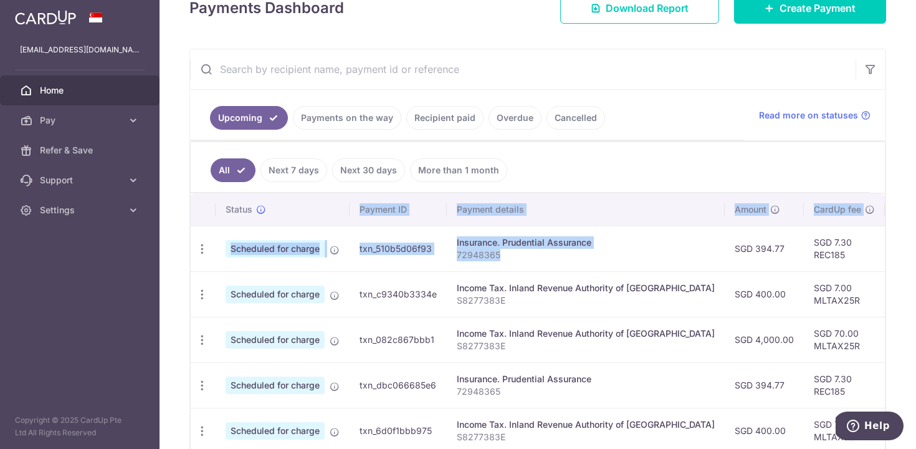
drag, startPoint x: 528, startPoint y: 252, endPoint x: 323, endPoint y: 216, distance: 208.8
click at [325, 216] on table "Status Payment ID Payment details Amount CardUp fee Total amt. Charge date Due …" at bounding box center [702, 391] width 1023 height 396
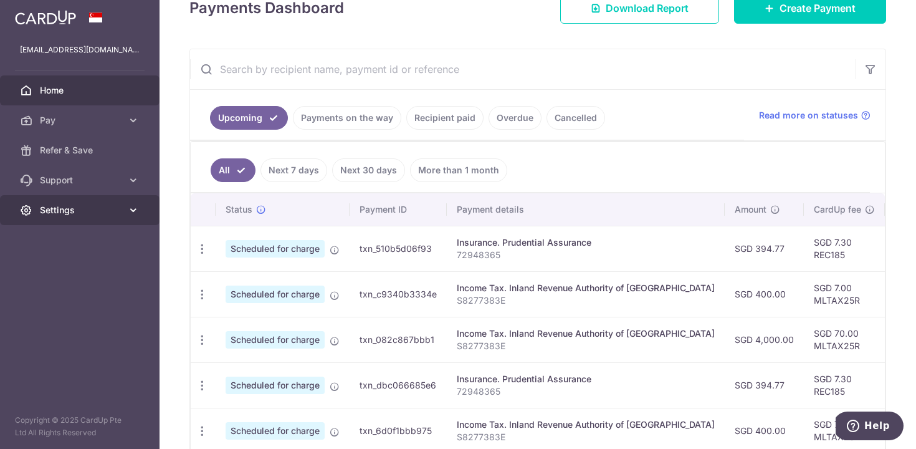
click at [84, 209] on span "Settings" at bounding box center [81, 210] width 82 height 12
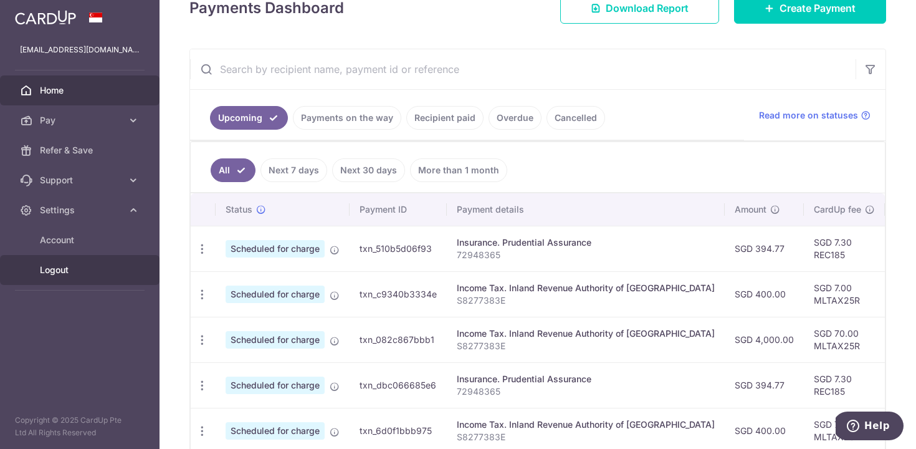
click at [96, 272] on span "Logout" at bounding box center [81, 270] width 82 height 12
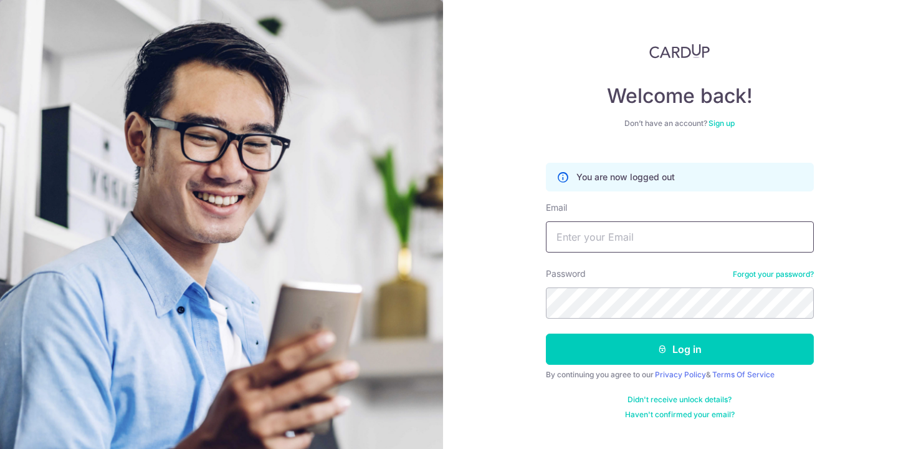
click at [661, 231] on input "Email" at bounding box center [680, 236] width 268 height 31
type input "[EMAIL_ADDRESS][DOMAIN_NAME]"
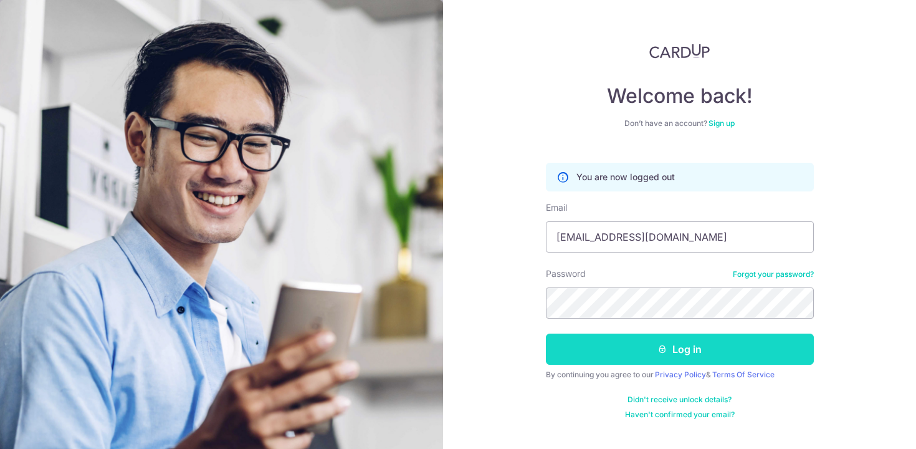
click at [739, 350] on button "Log in" at bounding box center [680, 348] width 268 height 31
